Goal: Task Accomplishment & Management: Manage account settings

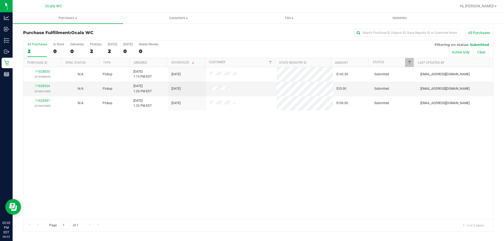
click at [179, 187] on div "11828830 (316598004) N/A Pickup [DATE] 1:15 PM EDT 8/22/2025 $142.50 Submitted …" at bounding box center [257, 143] width 469 height 152
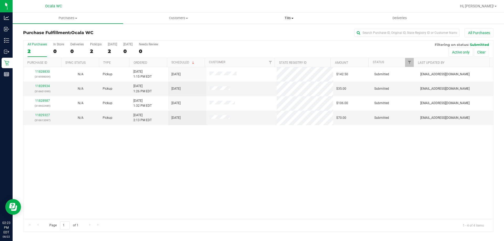
click at [284, 17] on span "Tills" at bounding box center [289, 18] width 110 height 5
click at [252, 31] on span "Manage tills" at bounding box center [250, 31] width 35 height 4
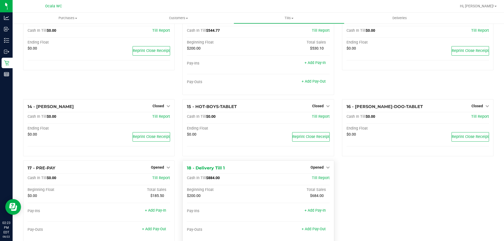
scroll to position [267, 0]
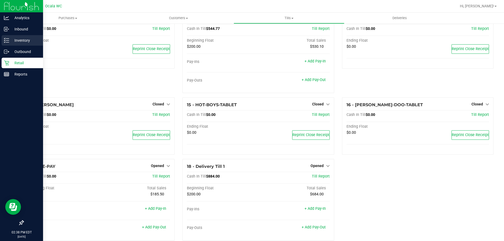
click at [7, 41] on icon at bounding box center [6, 40] width 5 height 5
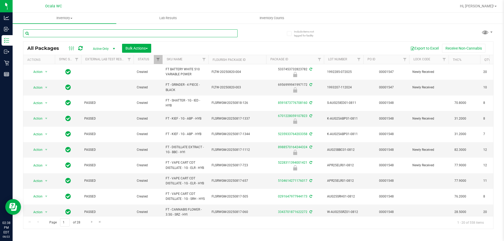
click at [66, 32] on input "text" at bounding box center [130, 33] width 214 height 8
type input "1992285-072025"
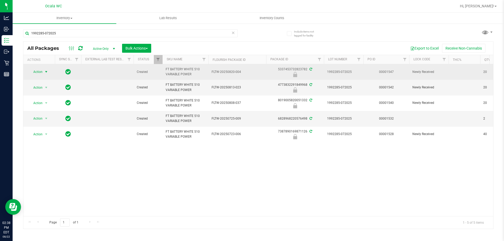
click at [41, 70] on span "Action" at bounding box center [36, 71] width 14 height 7
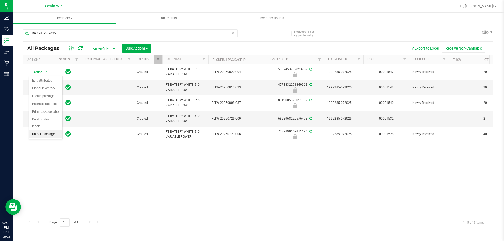
click at [36, 130] on li "Unlock package" at bounding box center [46, 134] width 34 height 8
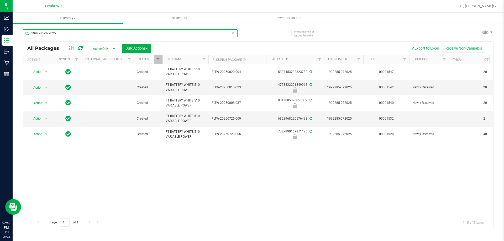
click at [61, 31] on input "1992285-072025" at bounding box center [130, 33] width 214 height 8
click at [56, 33] on input "1992285-072025" at bounding box center [130, 33] width 214 height 8
click at [41, 39] on div "1992285-072025" at bounding box center [130, 35] width 214 height 12
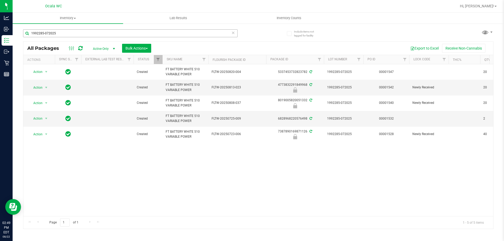
click at [103, 29] on div "1992285-072025" at bounding box center [140, 33] width 235 height 17
click at [103, 29] on input "1992285-072025" at bounding box center [130, 33] width 214 height 8
click at [94, 30] on input "1992285-072025" at bounding box center [130, 33] width 214 height 8
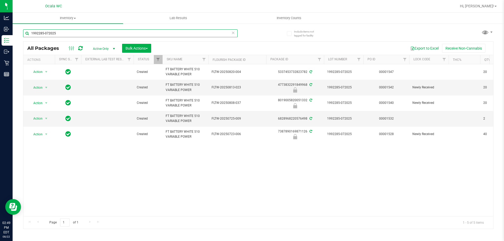
click at [94, 30] on input "1992285-072025" at bounding box center [130, 33] width 214 height 8
type input "bdl"
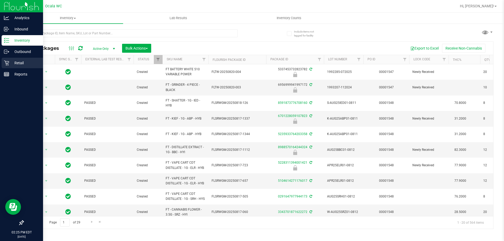
click at [13, 63] on p "Retail" at bounding box center [24, 63] width 31 height 6
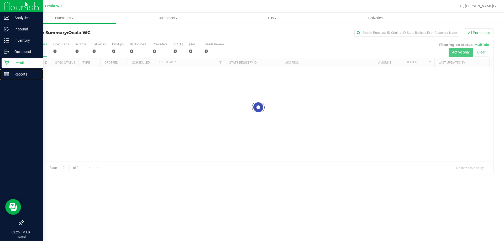
click at [20, 77] on p "Reports" at bounding box center [24, 74] width 31 height 6
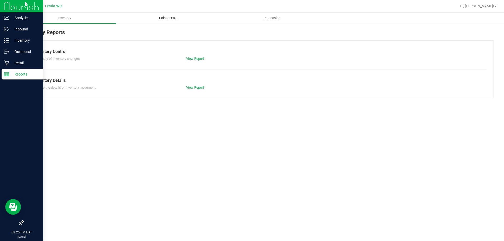
click at [178, 18] on span "Point of Sale" at bounding box center [168, 18] width 33 height 5
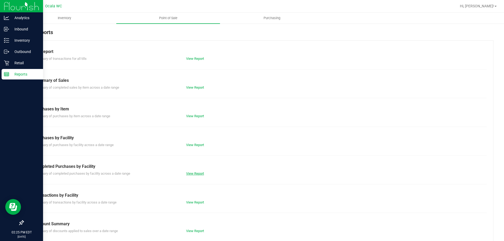
click at [191, 173] on link "View Report" at bounding box center [195, 174] width 18 height 4
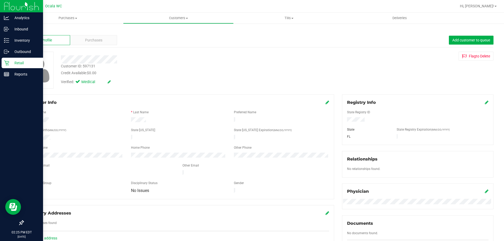
click at [31, 29] on link "Back" at bounding box center [27, 31] width 9 height 4
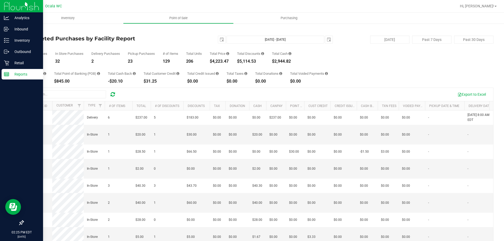
click at [31, 29] on link "Back" at bounding box center [27, 31] width 8 height 4
